Goal: Task Accomplishment & Management: Use online tool/utility

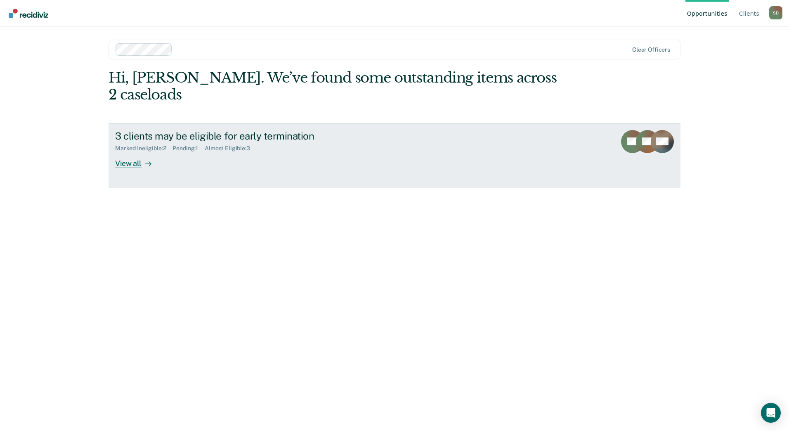
click at [137, 152] on div "View all" at bounding box center [138, 160] width 46 height 16
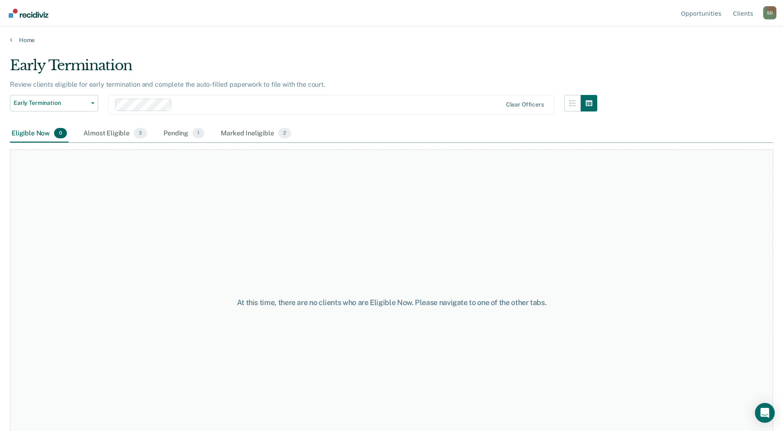
click at [51, 134] on div "Eligible Now 0" at bounding box center [39, 134] width 59 height 18
click at [193, 134] on span "1" at bounding box center [198, 133] width 12 height 11
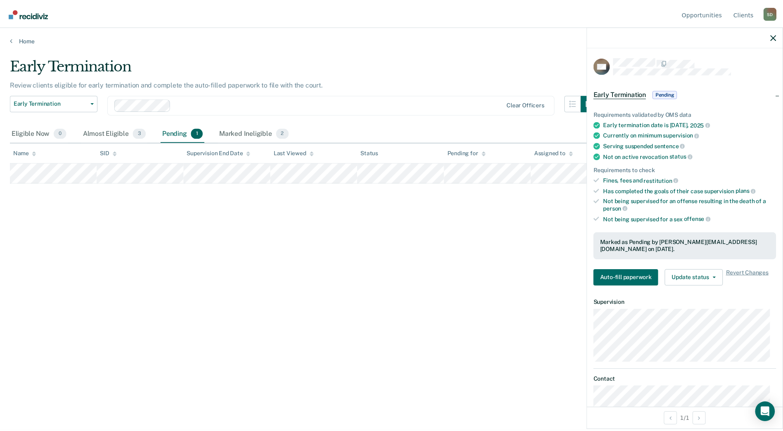
scroll to position [40, 0]
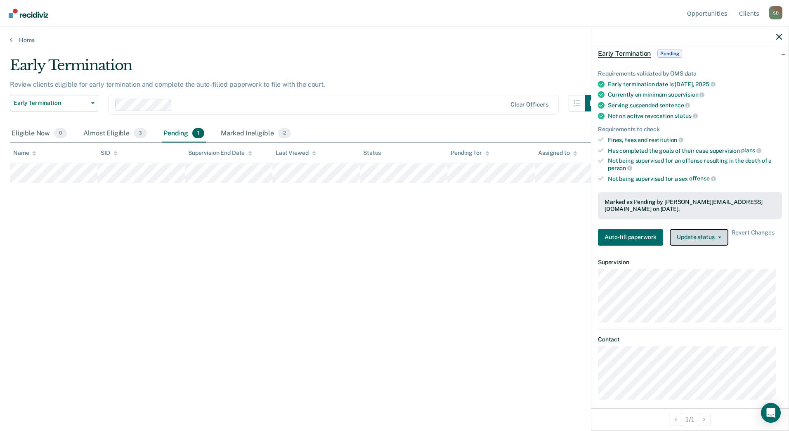
click at [714, 232] on button "Update status" at bounding box center [699, 237] width 58 height 17
click at [749, 229] on span "Revert Changes" at bounding box center [753, 237] width 43 height 17
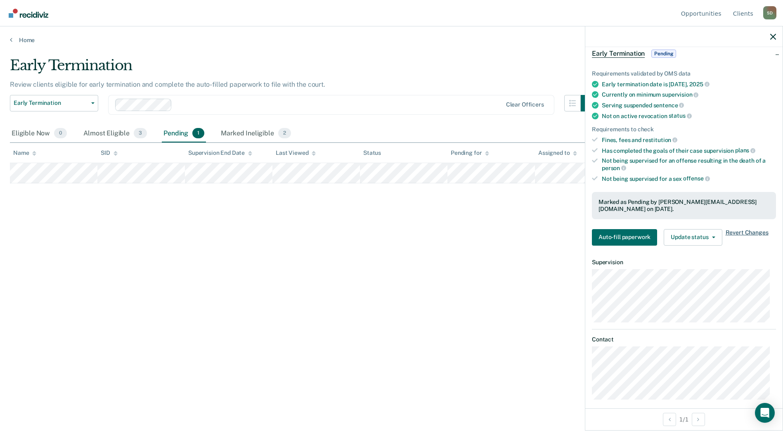
scroll to position [7, 0]
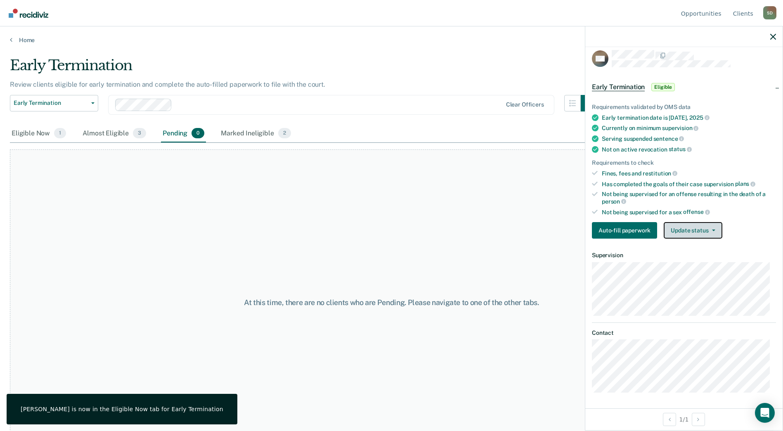
click at [707, 230] on button "Update status" at bounding box center [693, 230] width 58 height 17
click at [724, 315] on article "DW Early Termination Eligible Requirements validated by OMS data Early terminat…" at bounding box center [684, 221] width 184 height 343
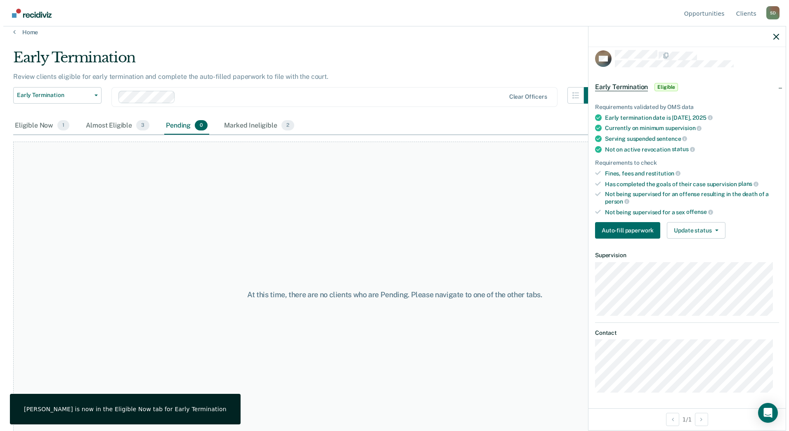
scroll to position [0, 0]
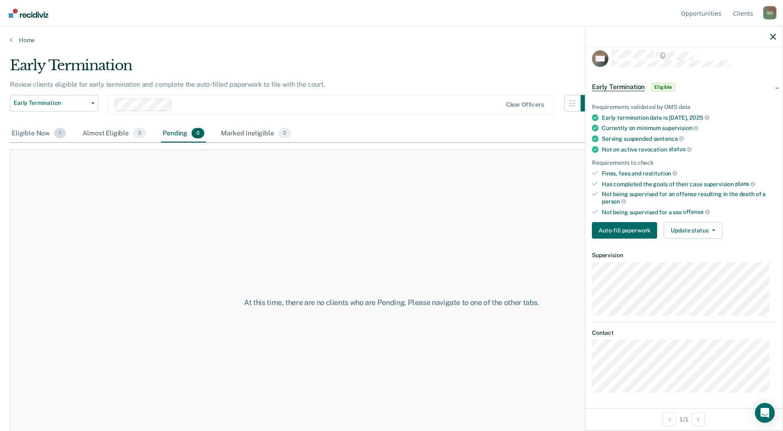
click at [57, 138] on span "1" at bounding box center [60, 133] width 12 height 11
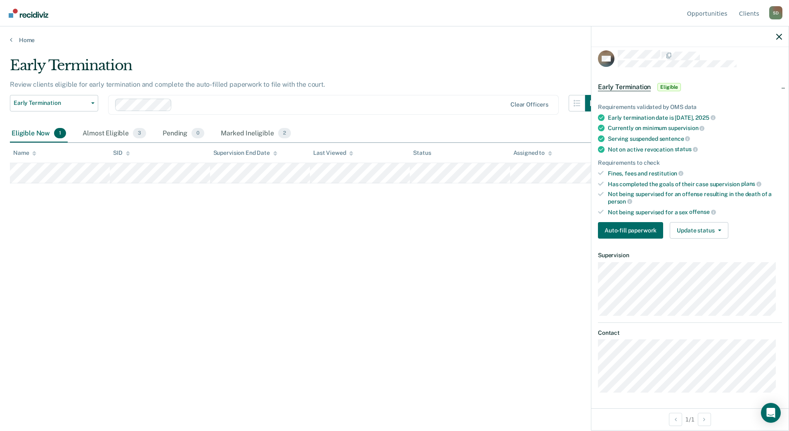
click at [244, 261] on div "Early Termination Review clients eligible for early termination and complete th…" at bounding box center [395, 213] width 770 height 312
